Goal: Obtain resource: Obtain resource

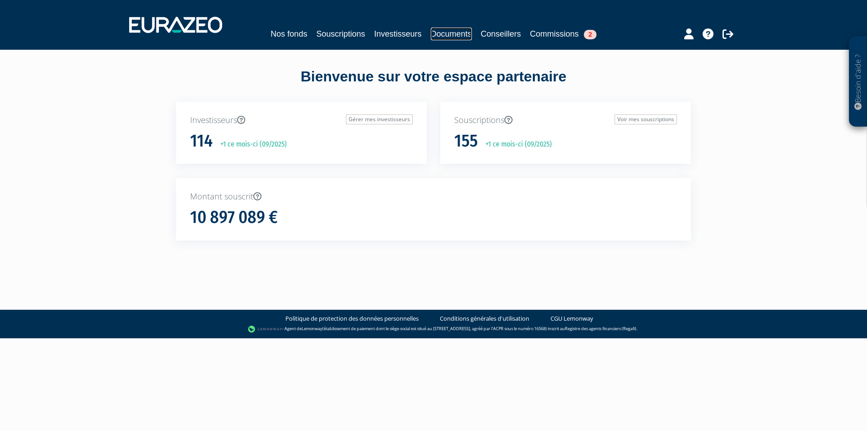
click at [450, 36] on link "Documents" at bounding box center [451, 34] width 41 height 13
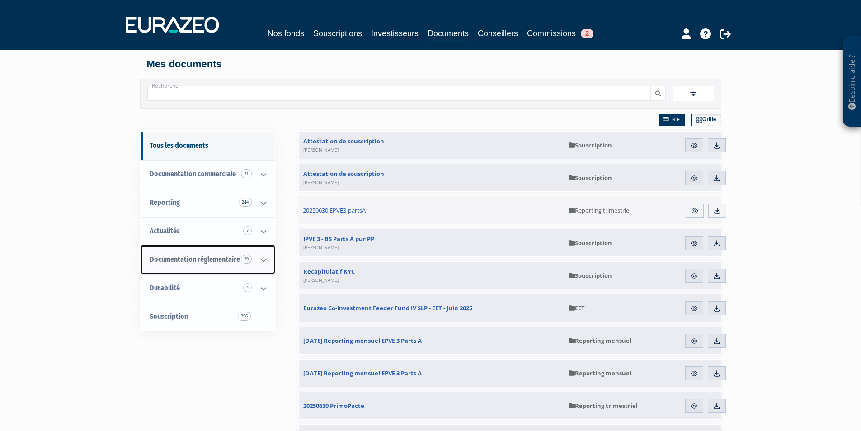
click at [192, 257] on span "Documentation règlementaire 29" at bounding box center [195, 259] width 90 height 9
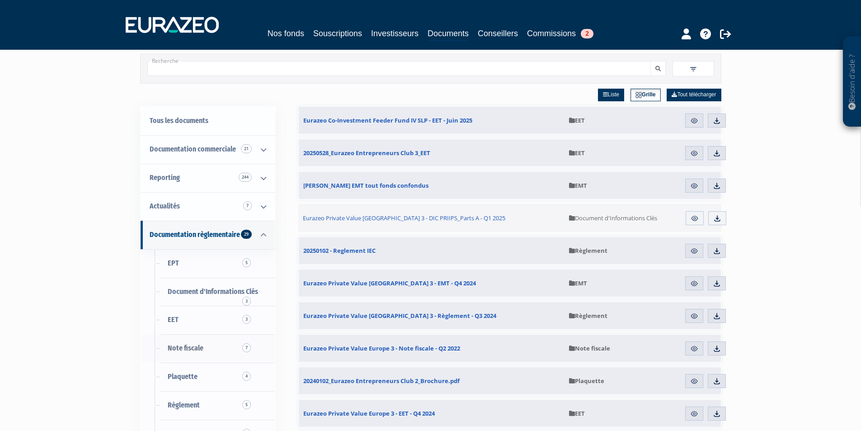
scroll to position [45, 0]
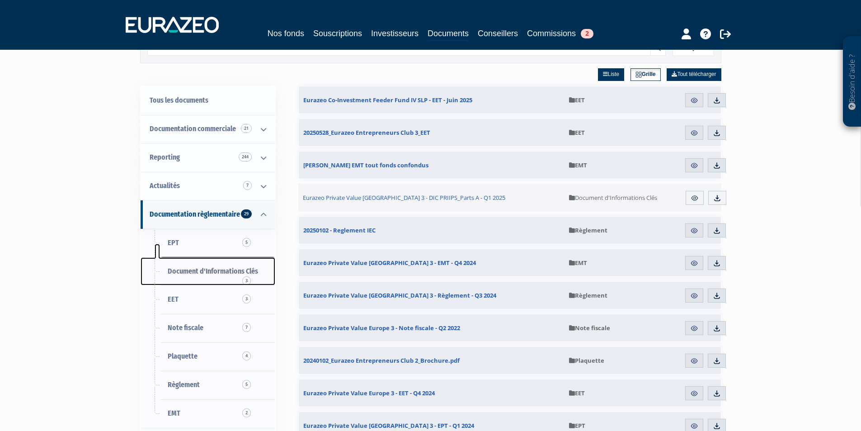
click at [211, 264] on link "Document d'Informations Clés 3" at bounding box center [208, 271] width 135 height 28
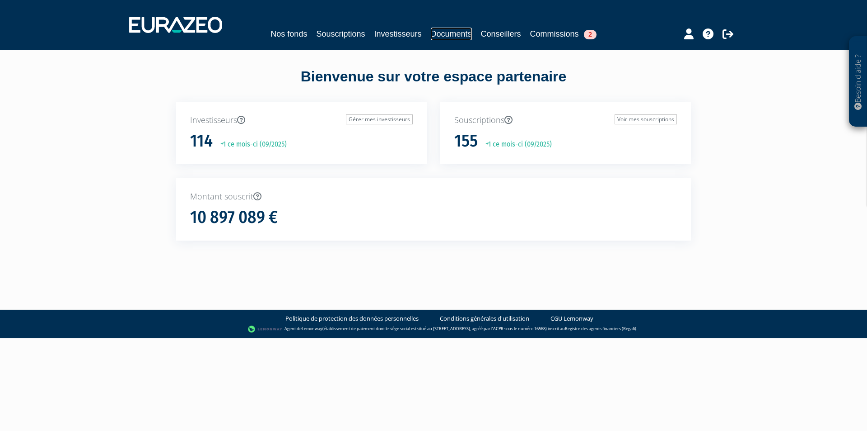
click at [442, 33] on link "Documents" at bounding box center [451, 34] width 41 height 13
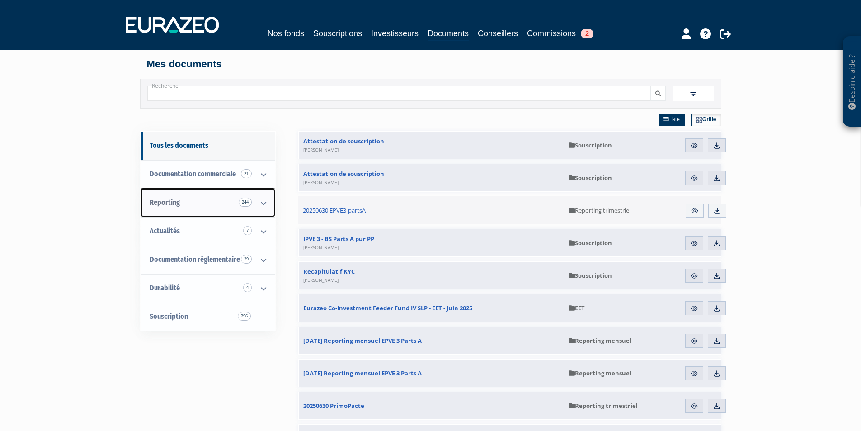
click at [196, 204] on link "Reporting 244" at bounding box center [208, 202] width 135 height 28
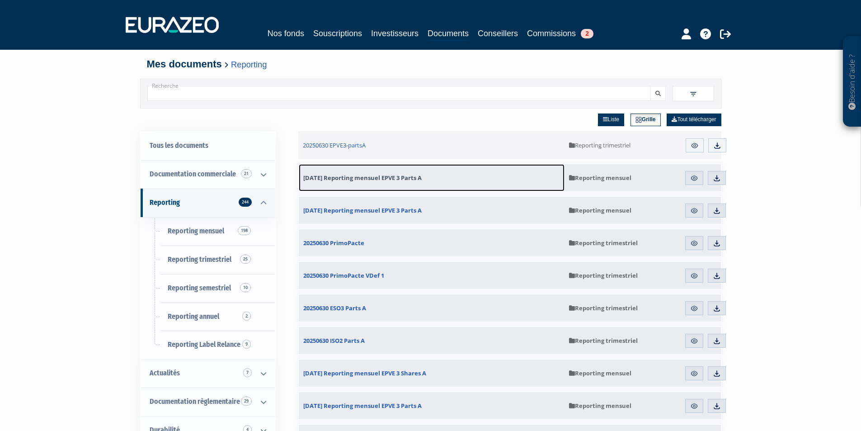
click at [408, 173] on link "31.07.2025 Reporting mensuel EPVE 3 Parts A" at bounding box center [432, 177] width 266 height 27
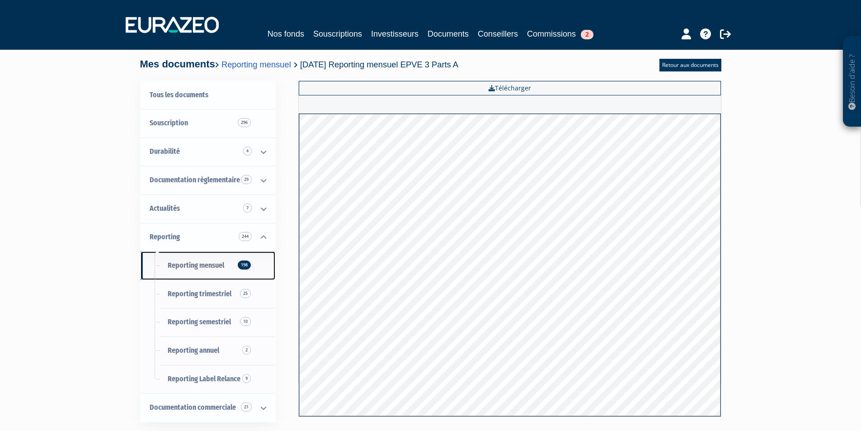
click at [198, 262] on span "Reporting mensuel 198" at bounding box center [196, 265] width 56 height 9
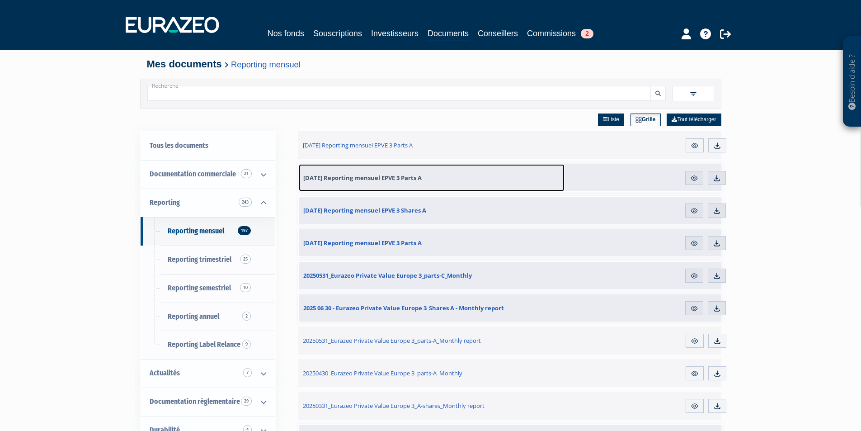
click at [411, 180] on span "[DATE] Reporting mensuel EPVE 3 Parts A" at bounding box center [362, 177] width 118 height 8
